Goal: Task Accomplishment & Management: Use online tool/utility

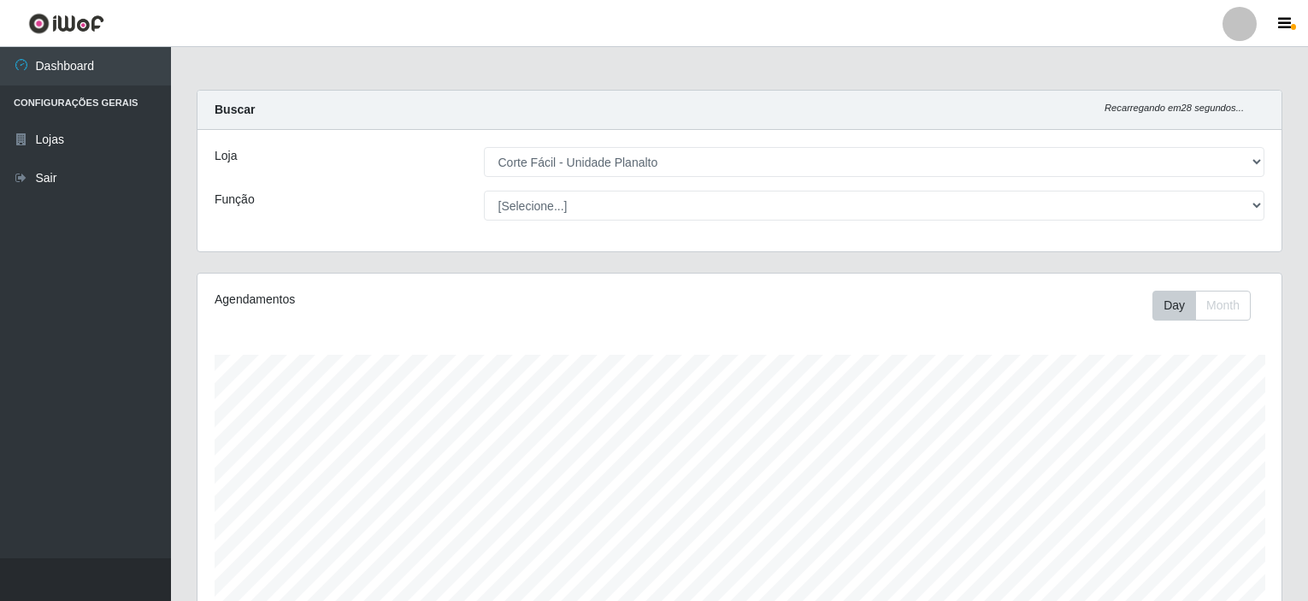
select select "202"
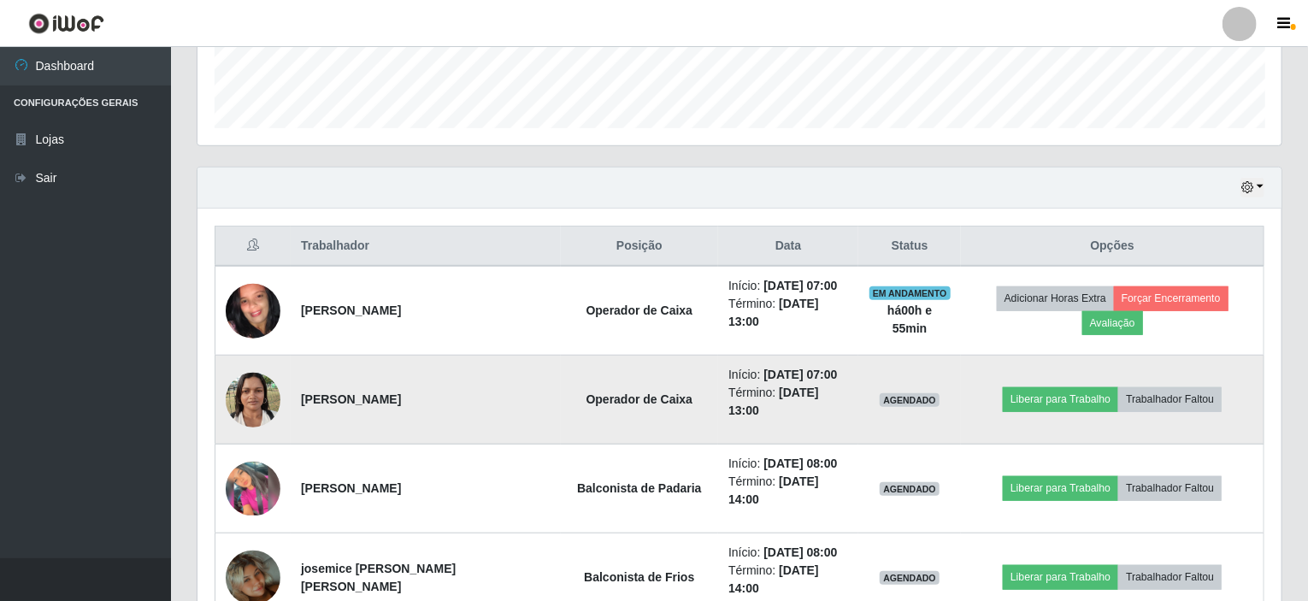
scroll to position [355, 1084]
click at [1017, 397] on button "Liberar para Trabalho" at bounding box center [1060, 399] width 115 height 24
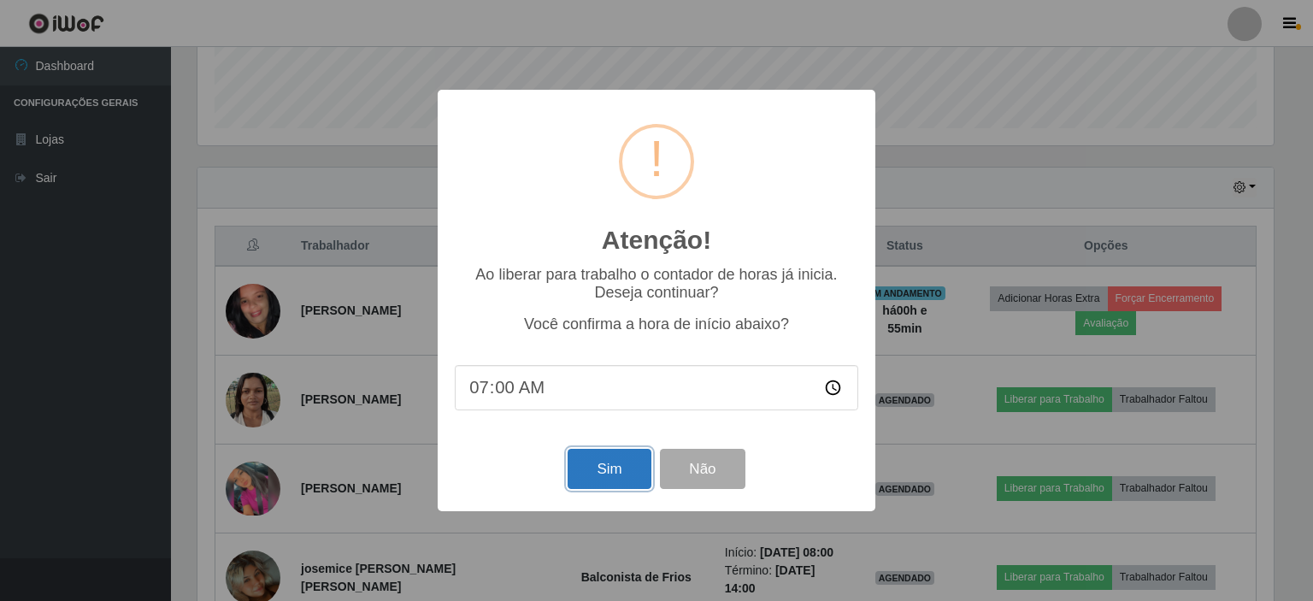
click at [607, 472] on button "Sim" at bounding box center [609, 469] width 83 height 40
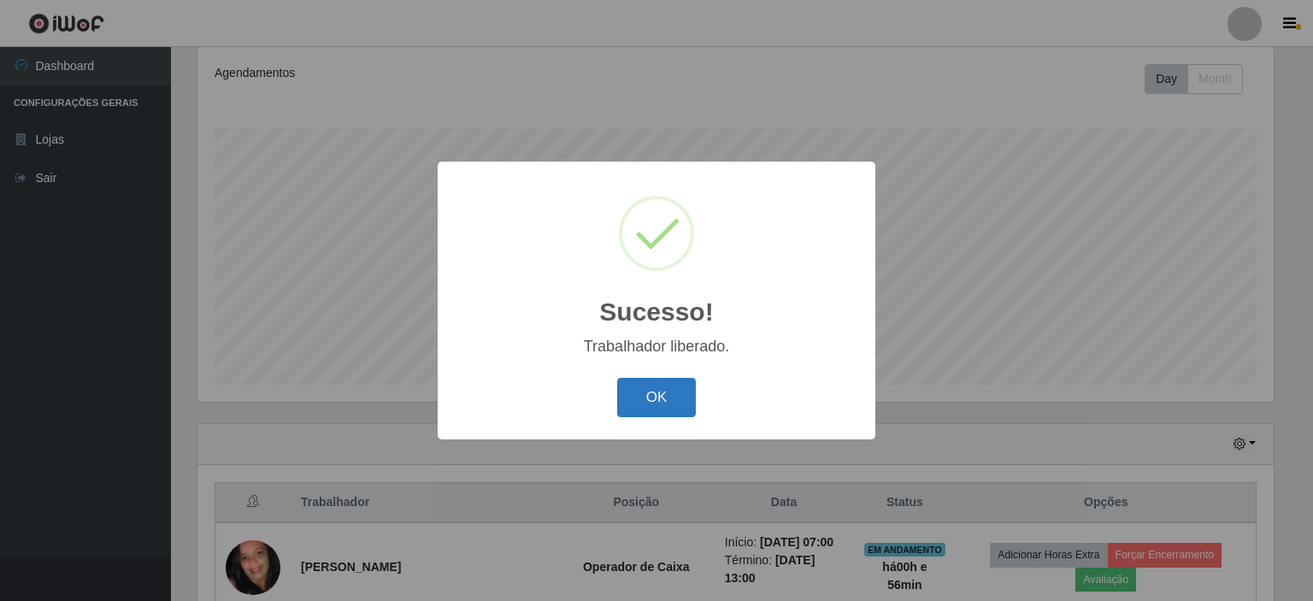
click at [643, 407] on button "OK" at bounding box center [656, 398] width 79 height 40
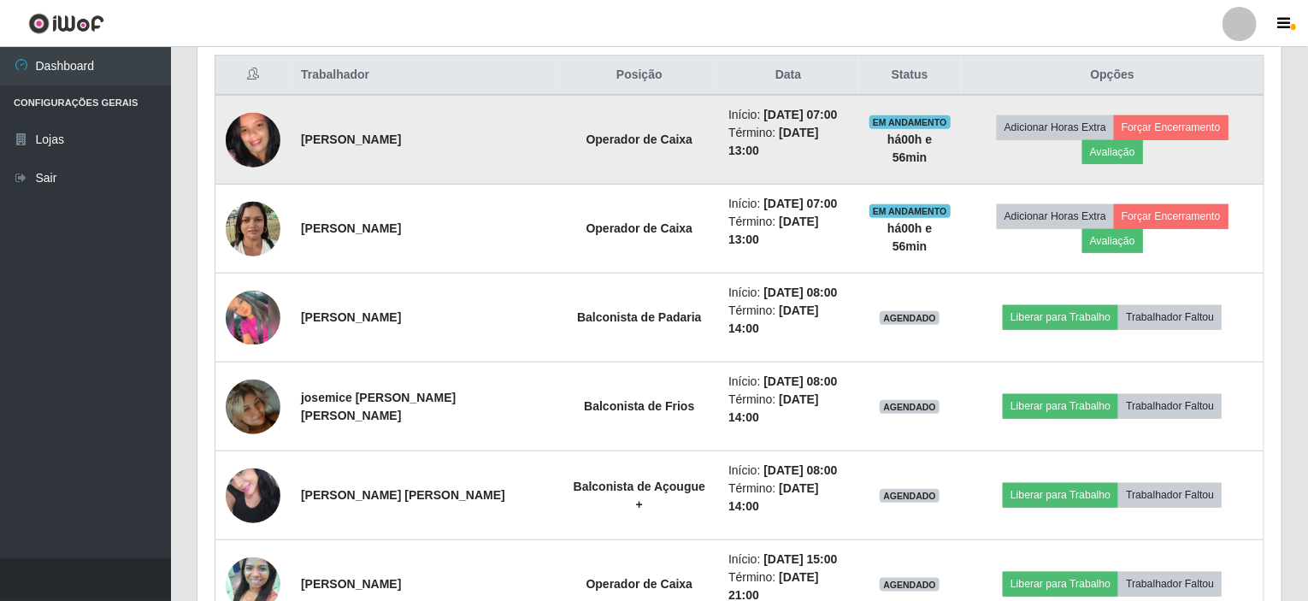
scroll to position [483, 0]
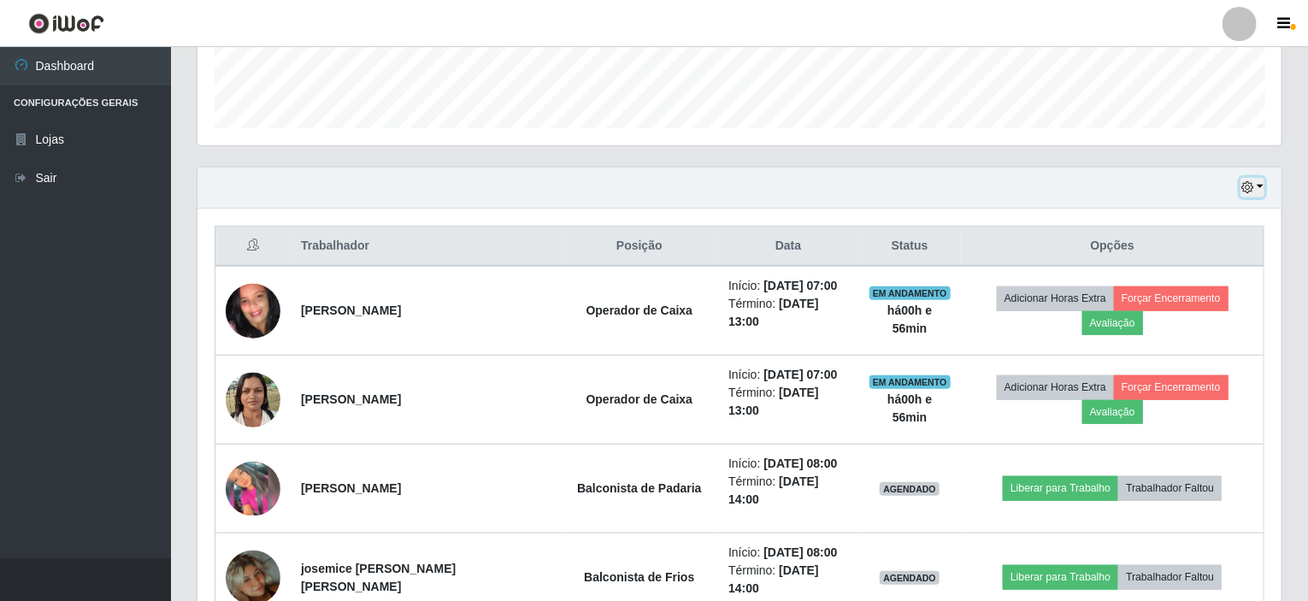
click at [1264, 185] on button "button" at bounding box center [1252, 188] width 24 height 20
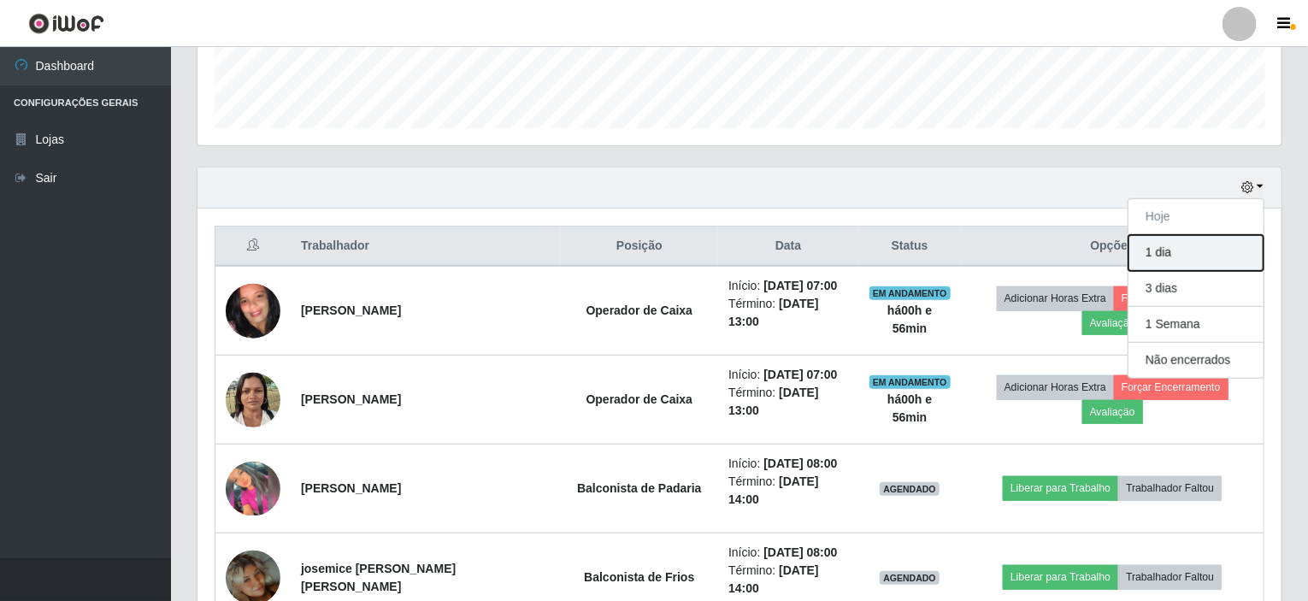
click at [1166, 252] on button "1 dia" at bounding box center [1195, 253] width 135 height 36
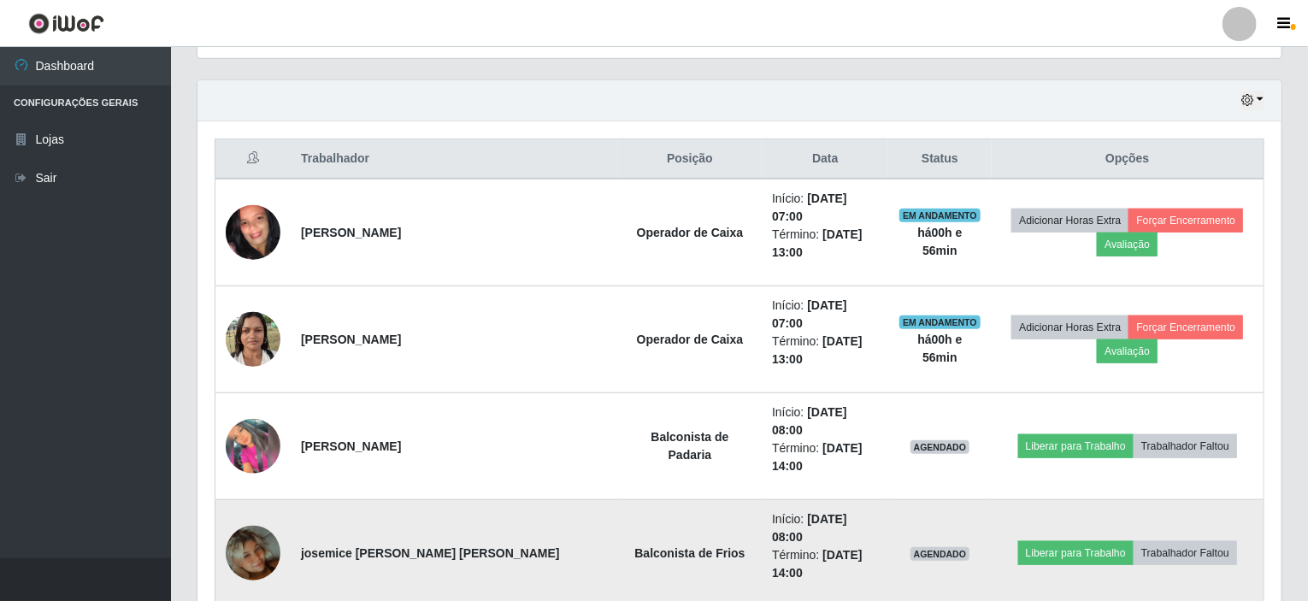
scroll to position [542, 0]
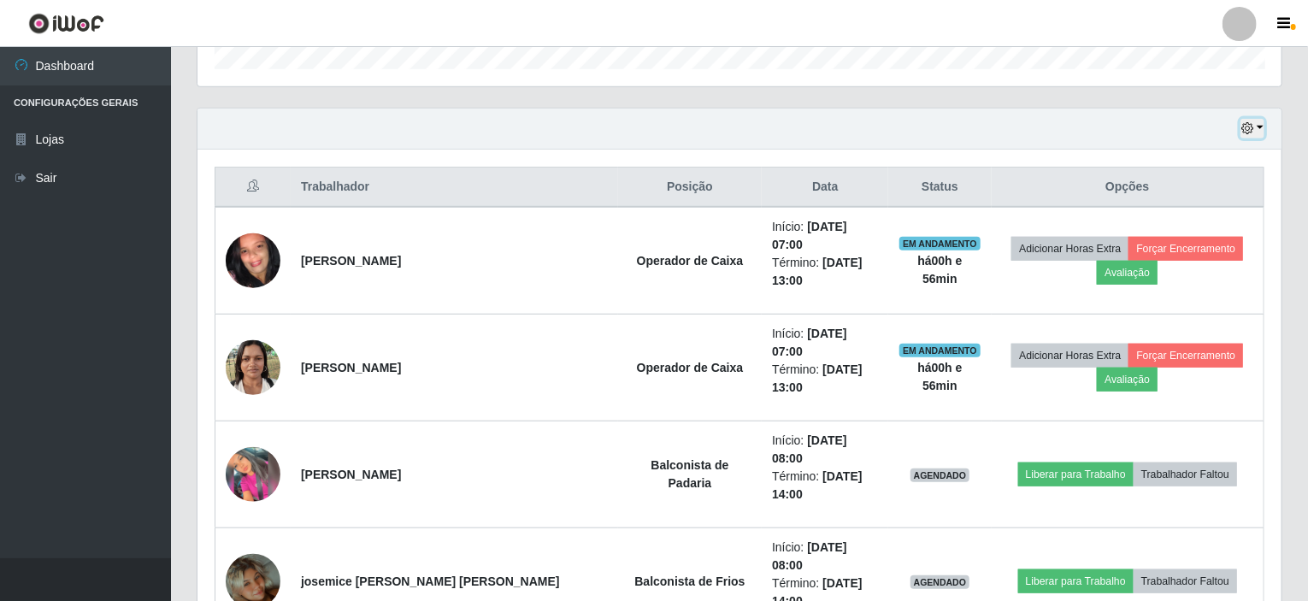
click at [1257, 126] on button "button" at bounding box center [1252, 129] width 24 height 20
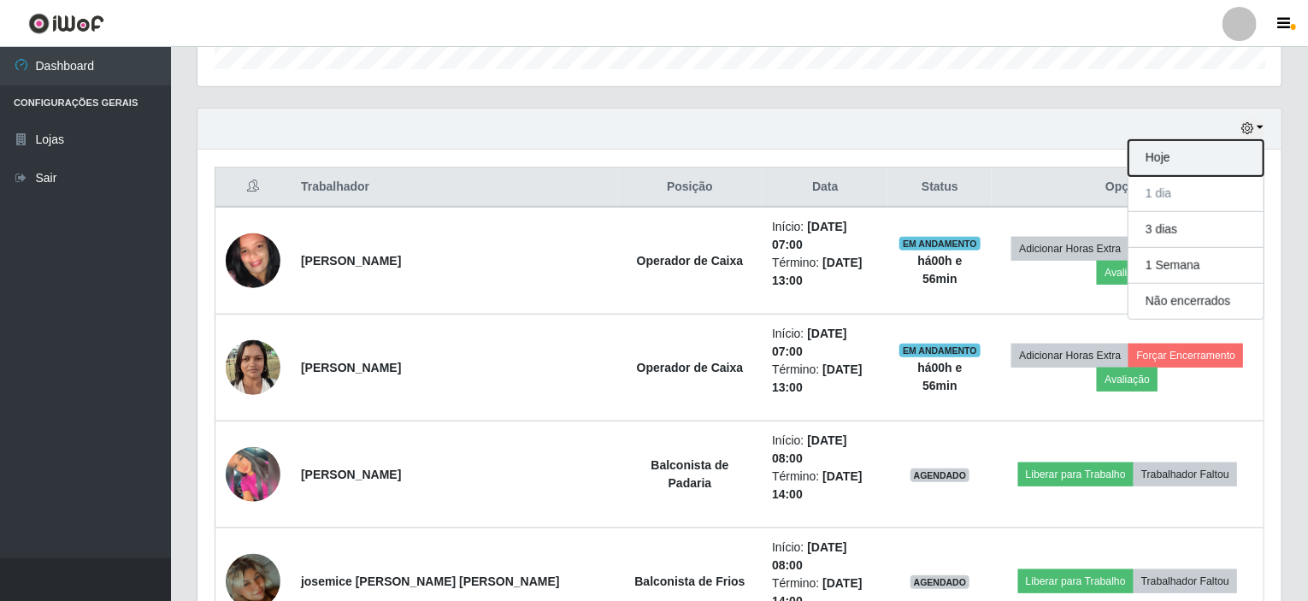
click at [1156, 163] on button "Hoje" at bounding box center [1195, 158] width 135 height 36
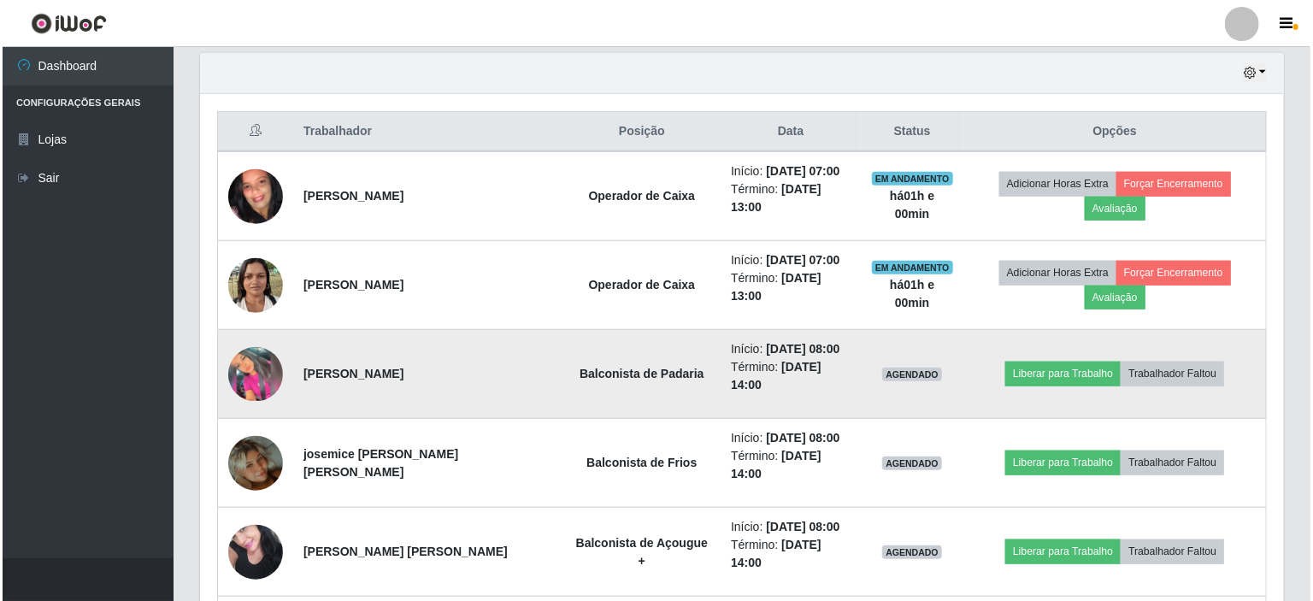
scroll to position [627, 0]
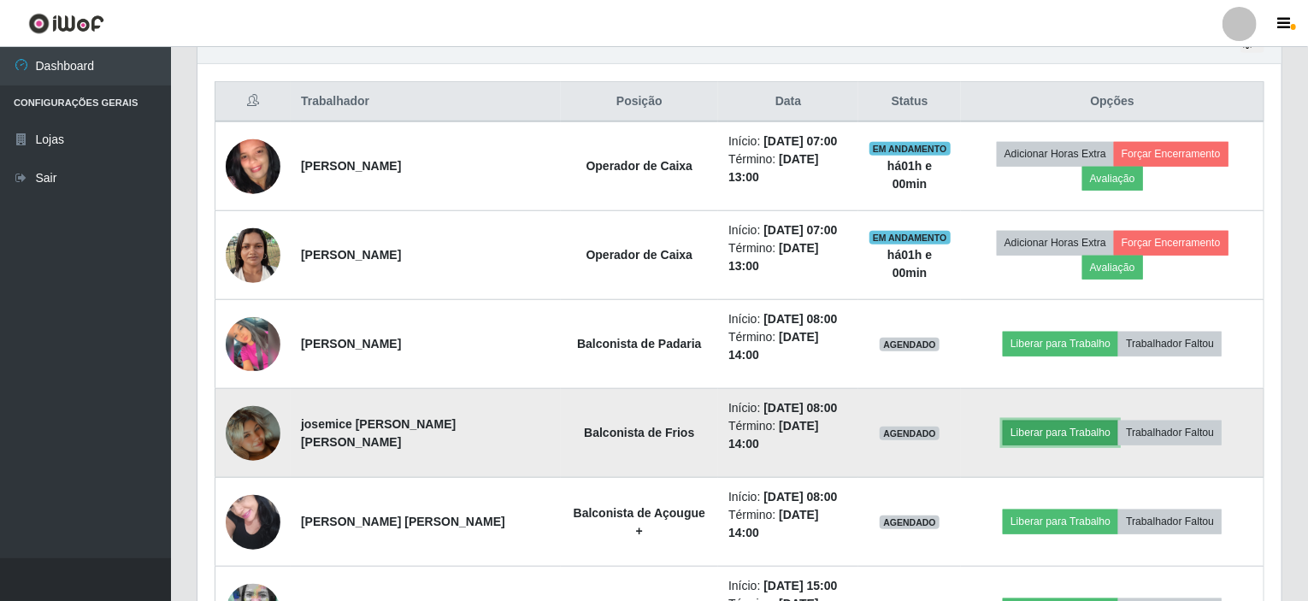
click at [1043, 427] on button "Liberar para Trabalho" at bounding box center [1060, 433] width 115 height 24
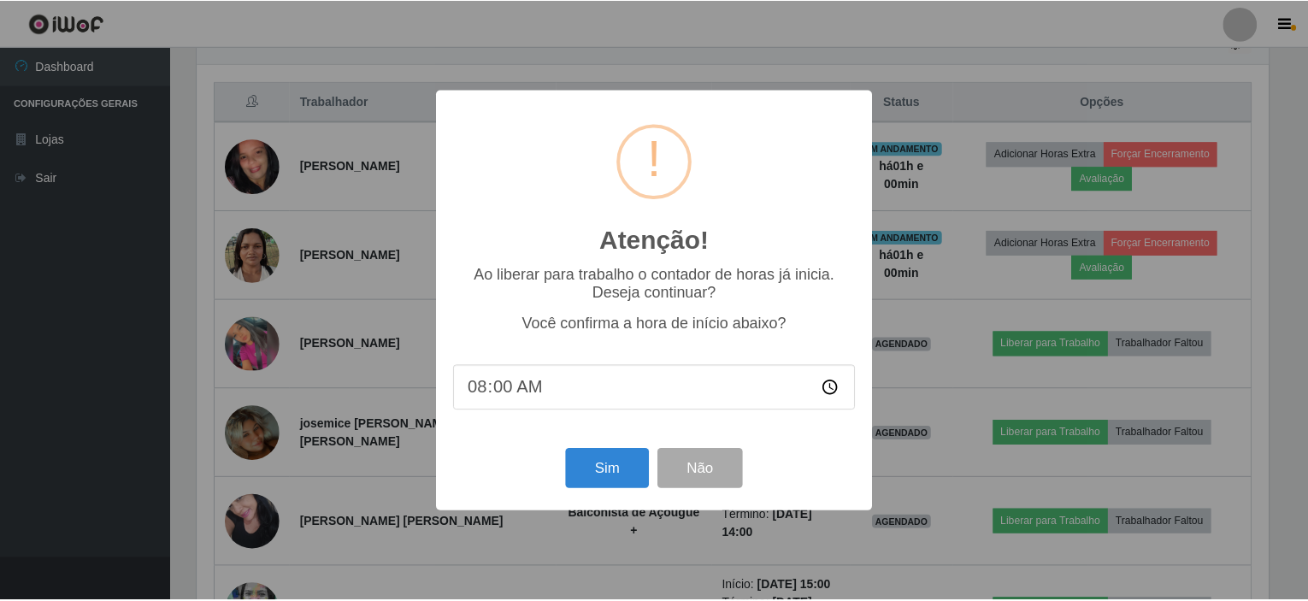
scroll to position [355, 1077]
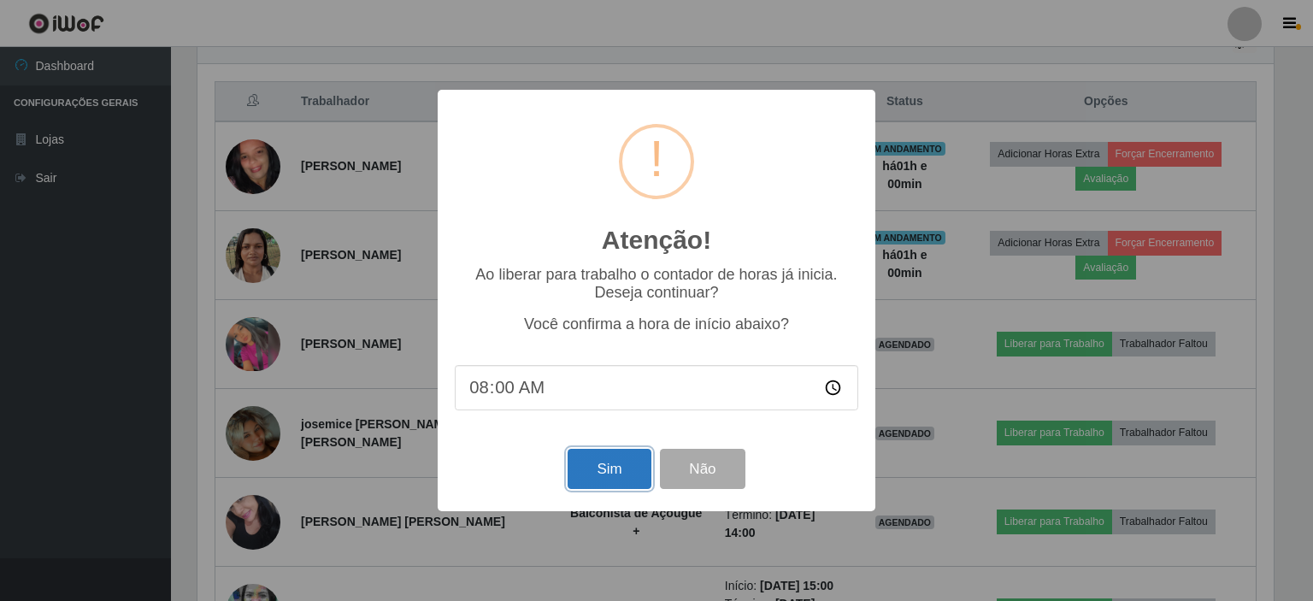
click at [637, 464] on button "Sim" at bounding box center [609, 469] width 83 height 40
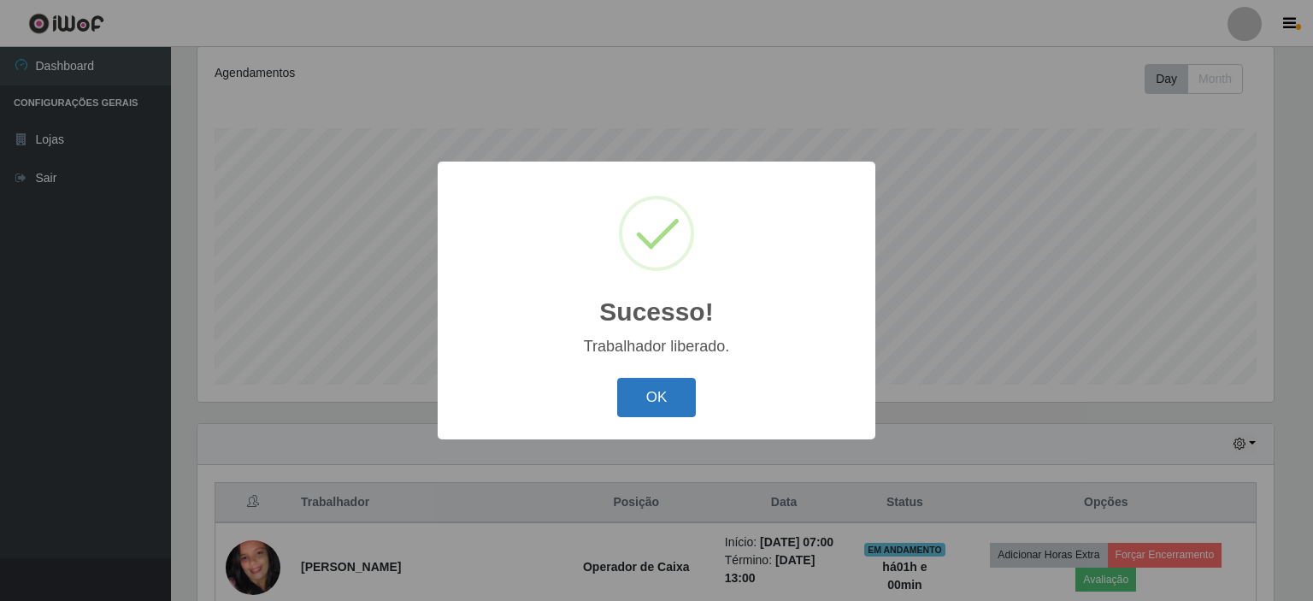
click at [659, 395] on button "OK" at bounding box center [656, 398] width 79 height 40
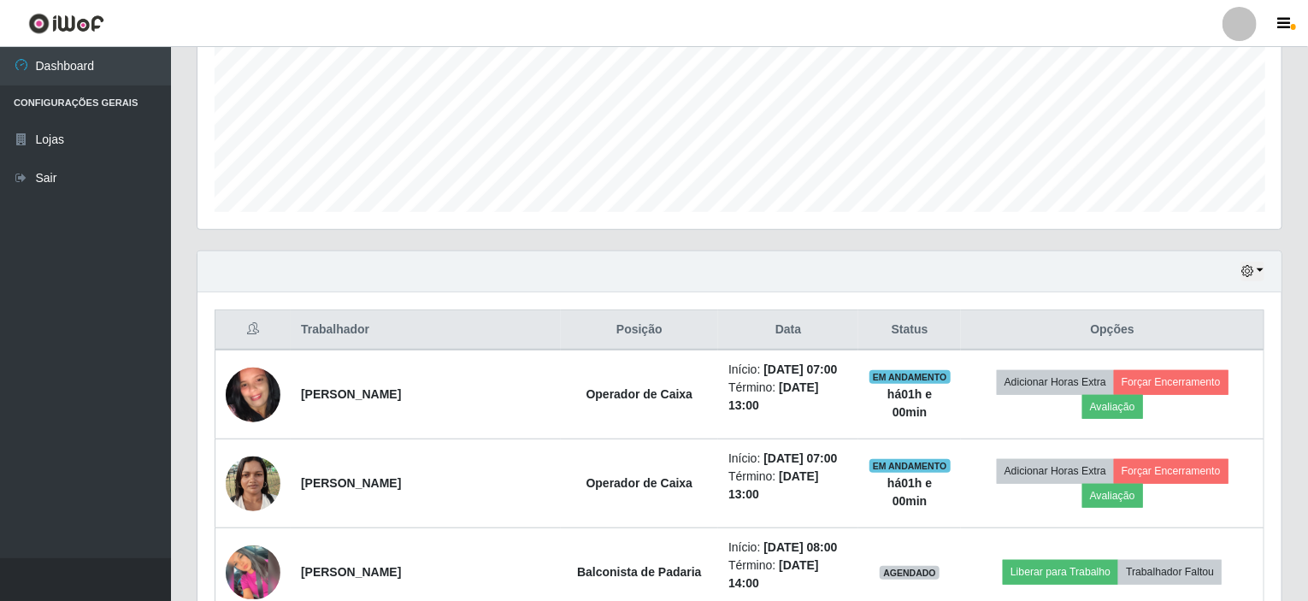
scroll to position [568, 0]
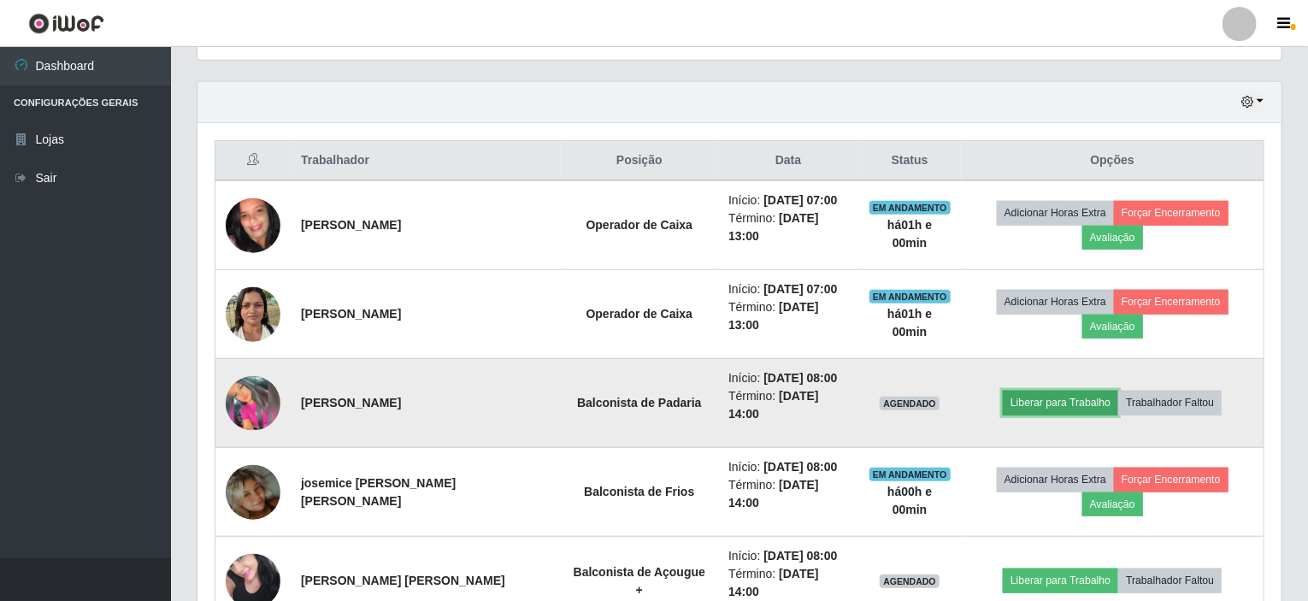
click at [1078, 396] on button "Liberar para Trabalho" at bounding box center [1060, 403] width 115 height 24
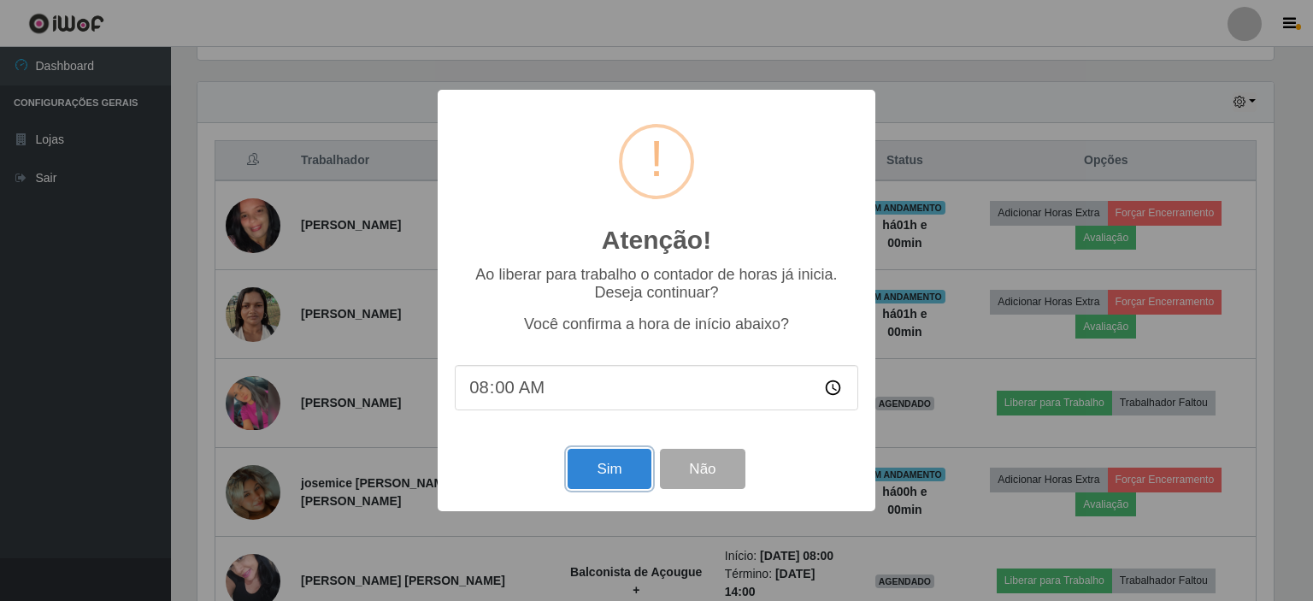
click at [613, 469] on button "Sim" at bounding box center [609, 469] width 83 height 40
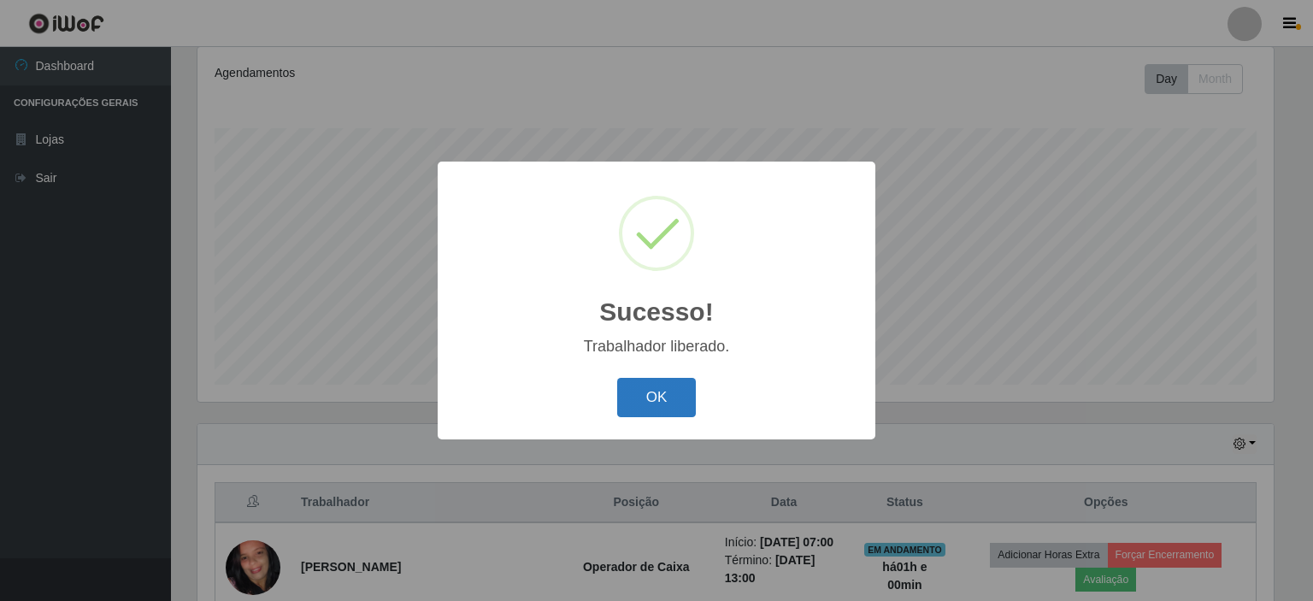
click at [671, 409] on button "OK" at bounding box center [656, 398] width 79 height 40
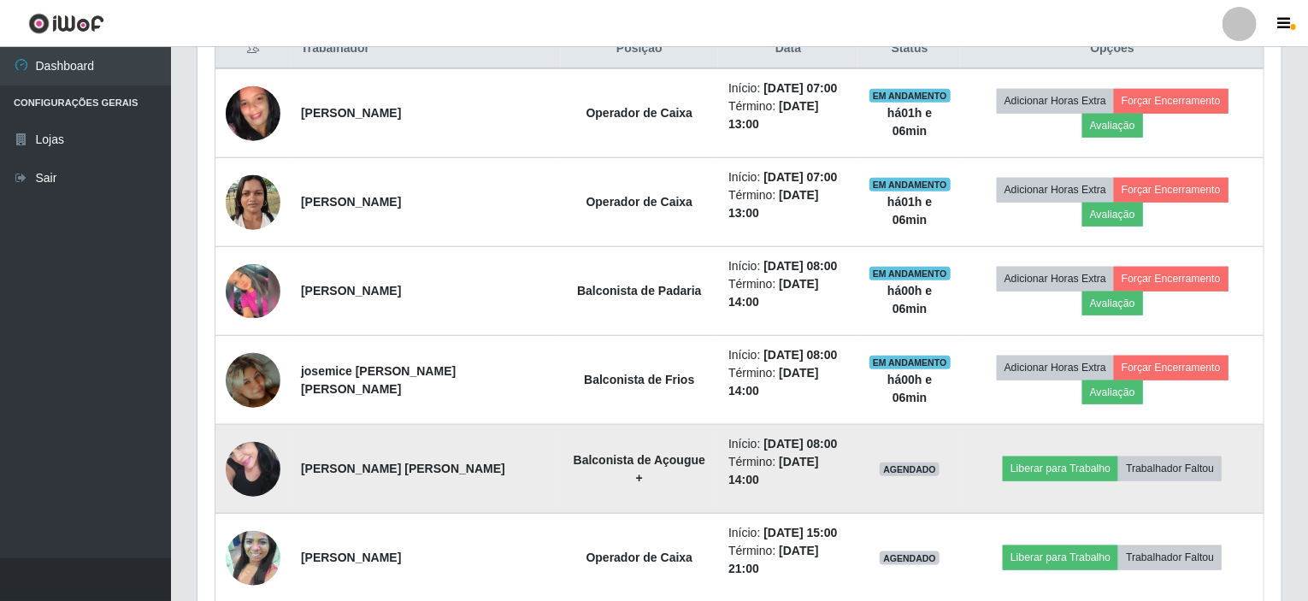
scroll to position [766, 0]
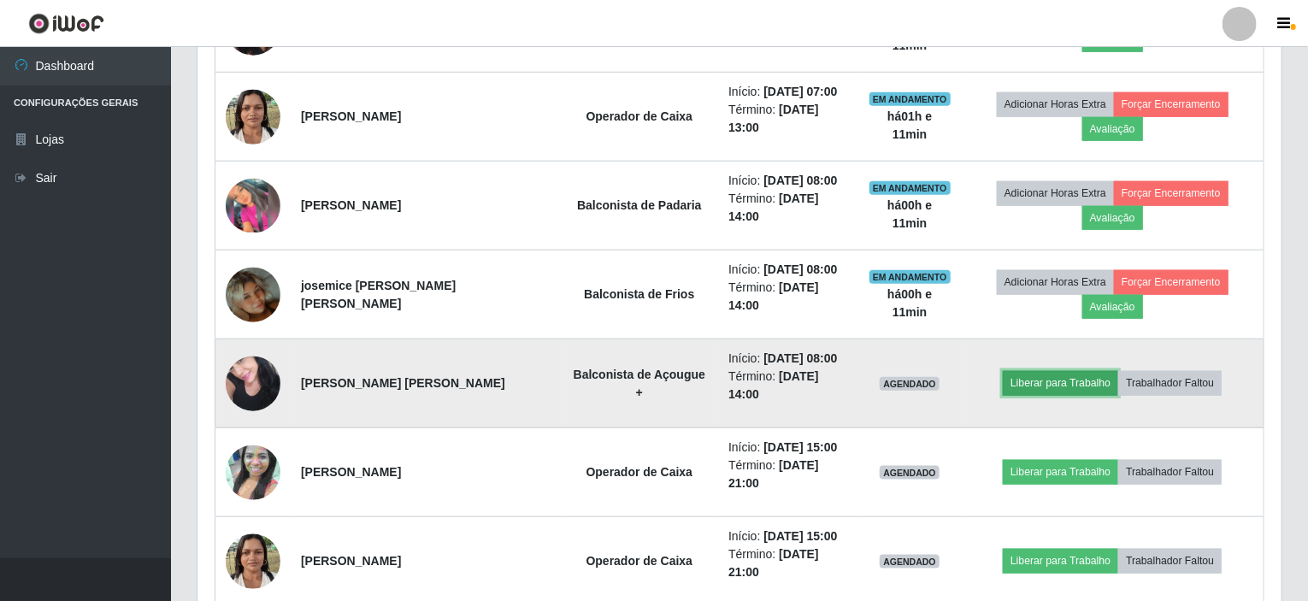
click at [1080, 382] on button "Liberar para Trabalho" at bounding box center [1060, 383] width 115 height 24
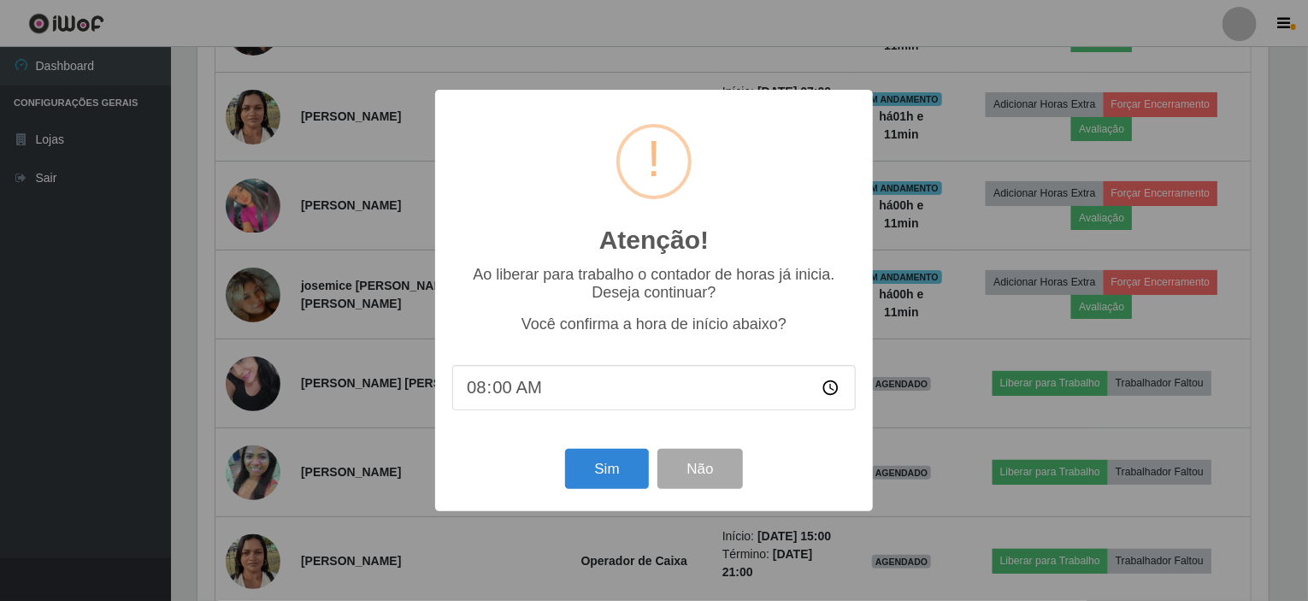
scroll to position [355, 1077]
click at [639, 468] on button "Sim" at bounding box center [609, 469] width 83 height 40
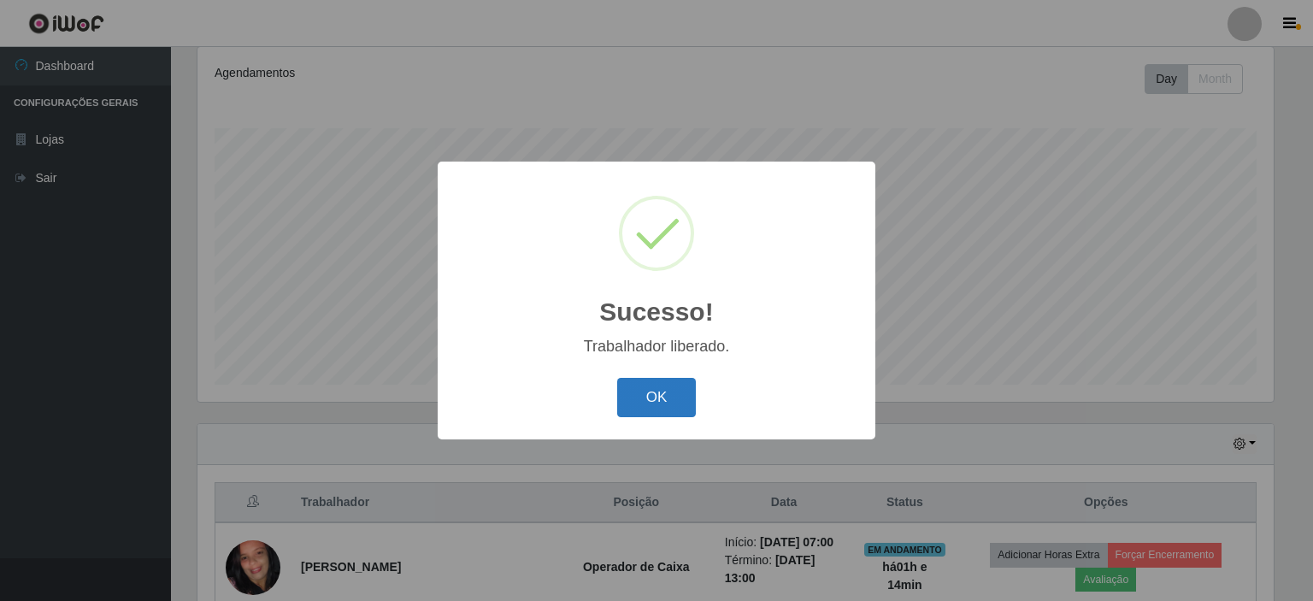
click at [662, 384] on button "OK" at bounding box center [656, 398] width 79 height 40
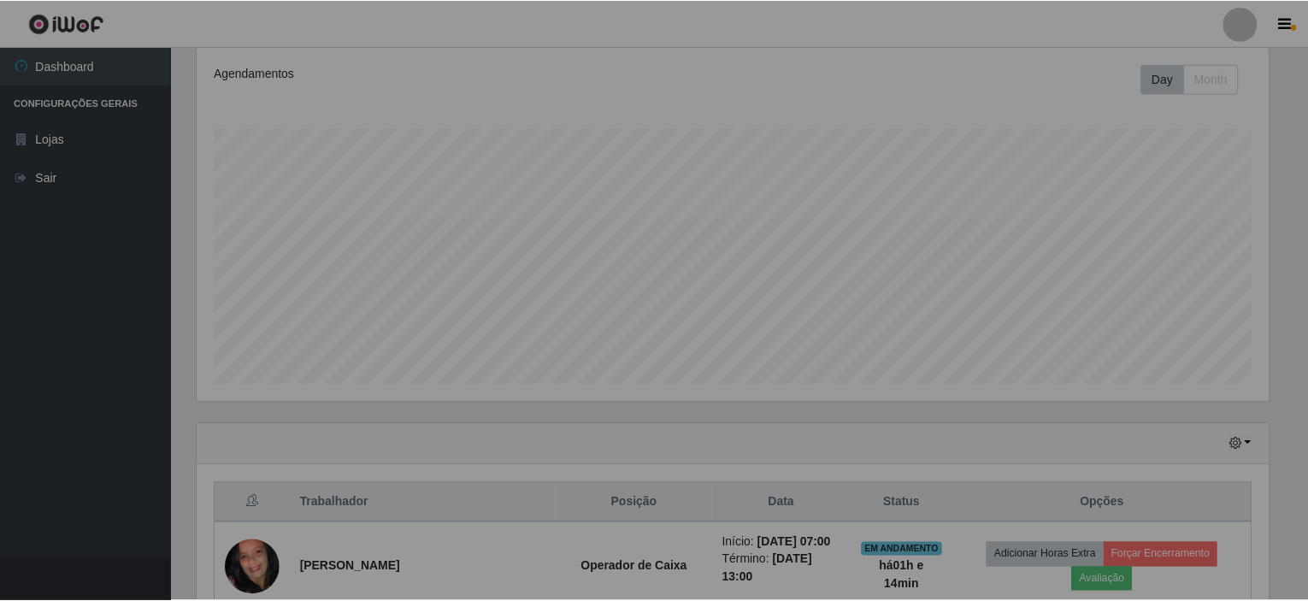
scroll to position [355, 1084]
